Goal: Task Accomplishment & Management: Manage account settings

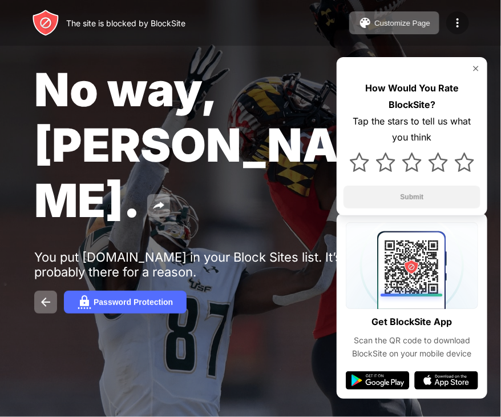
click at [455, 15] on div at bounding box center [458, 22] width 23 height 23
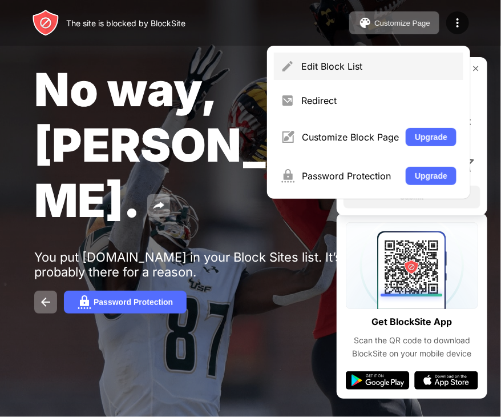
click at [332, 61] on div "Edit Block List" at bounding box center [378, 66] width 155 height 11
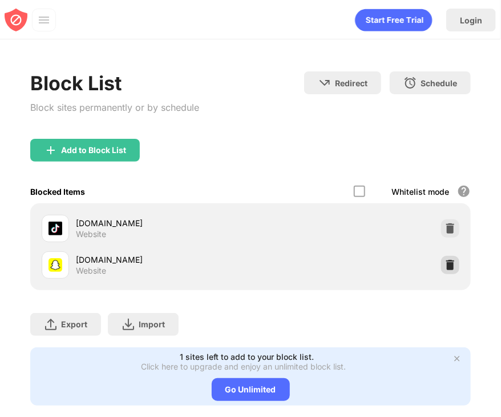
click at [449, 259] on div at bounding box center [450, 265] width 18 height 18
